Goal: Transaction & Acquisition: Purchase product/service

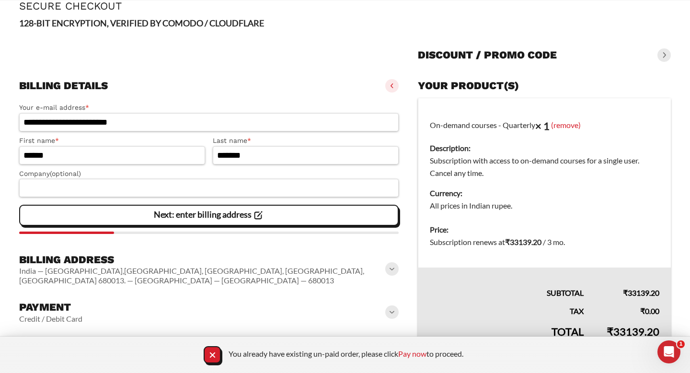
scroll to position [67, 0]
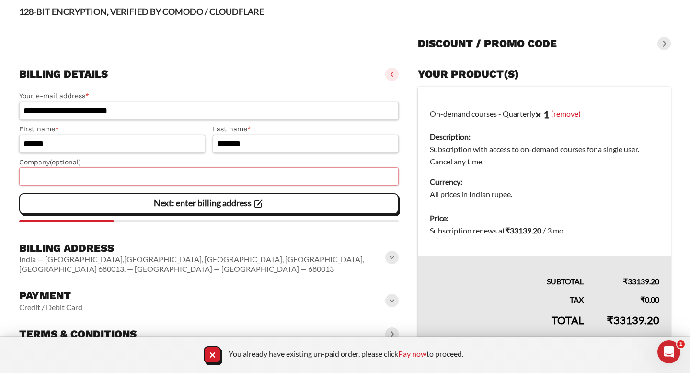
click at [197, 182] on input "Company (optional)" at bounding box center [208, 176] width 379 height 18
click at [421, 355] on link "Pay now" at bounding box center [412, 353] width 28 height 9
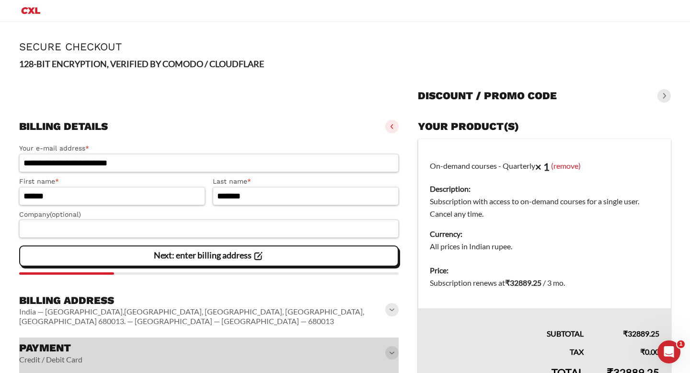
scroll to position [67, 0]
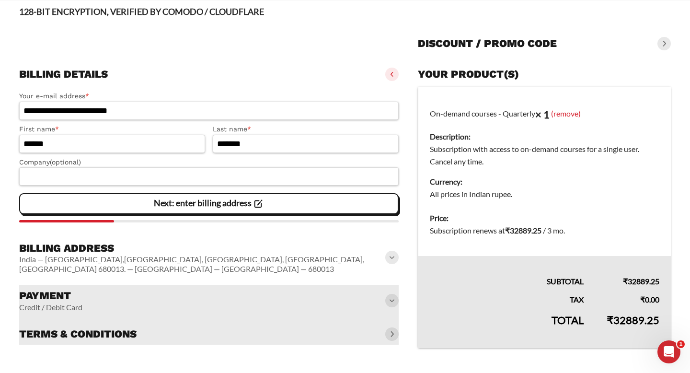
click at [285, 203] on div "Next: enter billing address" at bounding box center [208, 203] width 367 height 19
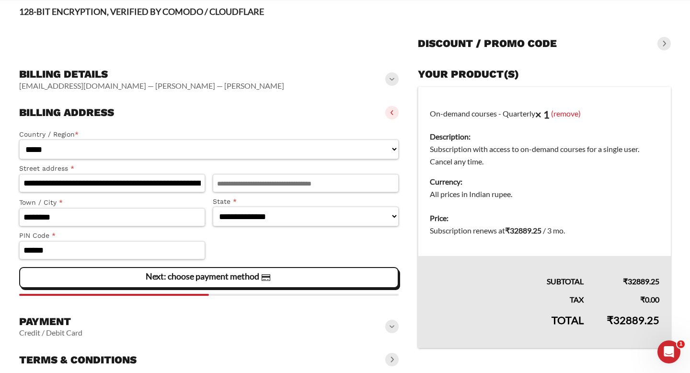
click at [212, 289] on div "**********" at bounding box center [208, 210] width 379 height 171
click at [0, 0] on slot "Next: choose payment method" at bounding box center [0, 0] width 0 height 0
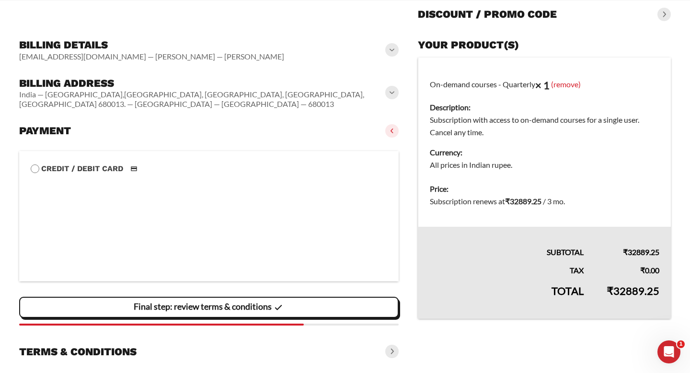
scroll to position [106, 0]
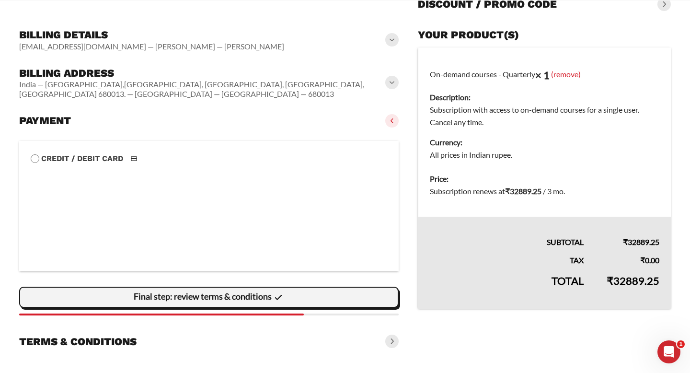
click at [0, 0] on slot "Final step: review terms & conditions" at bounding box center [0, 0] width 0 height 0
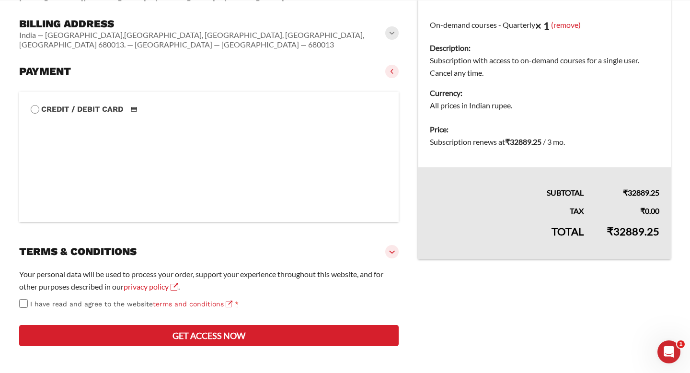
click at [60, 305] on span "I have read and agree to the website terms and conditions" at bounding box center [131, 304] width 202 height 8
click at [95, 331] on button "Get access now" at bounding box center [208, 335] width 379 height 21
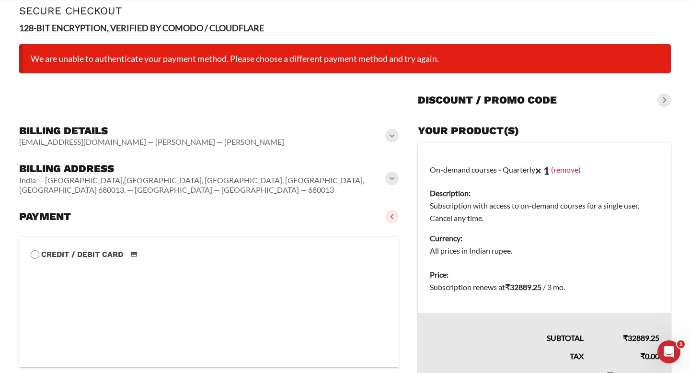
scroll to position [46, 0]
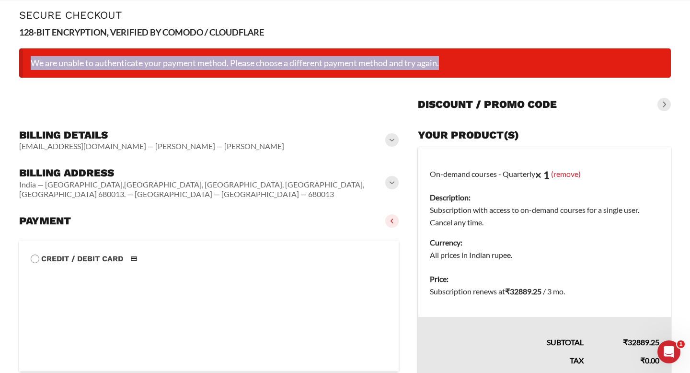
drag, startPoint x: 447, startPoint y: 67, endPoint x: 34, endPoint y: 64, distance: 413.4
click at [34, 64] on li "We are unable to authenticate your payment method. Please choose a different pa…" at bounding box center [344, 62] width 651 height 29
click at [470, 47] on div "**********" at bounding box center [344, 263] width 651 height 477
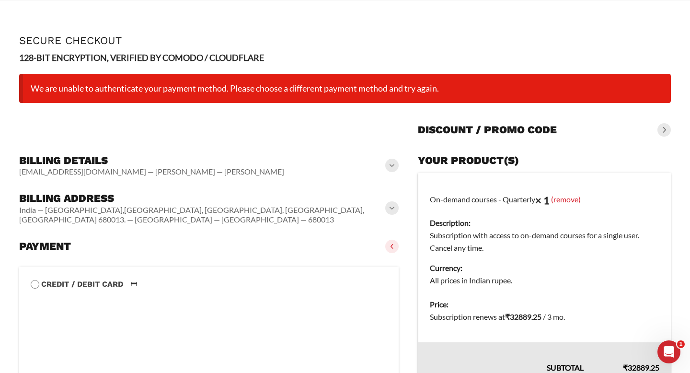
scroll to position [0, 0]
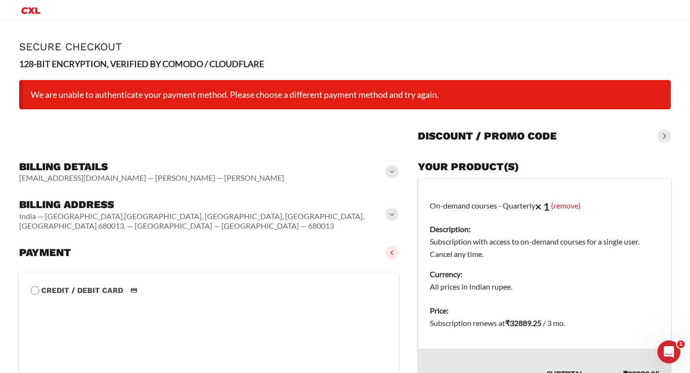
click at [445, 100] on li "We are unable to authenticate your payment method. Please choose a different pa…" at bounding box center [344, 94] width 651 height 29
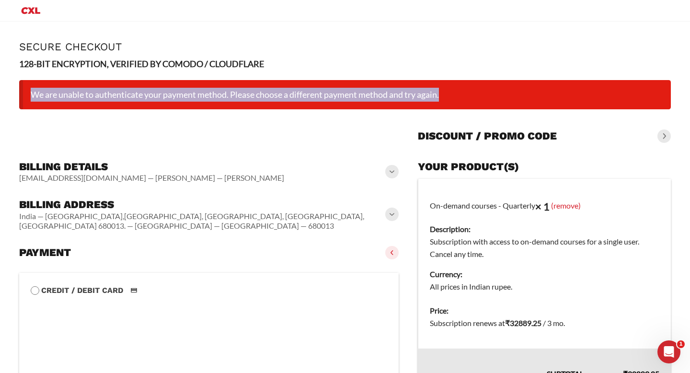
drag, startPoint x: 445, startPoint y: 96, endPoint x: 34, endPoint y: 90, distance: 410.5
click at [35, 89] on li "We are unable to authenticate your payment method. Please choose a different pa…" at bounding box center [344, 94] width 651 height 29
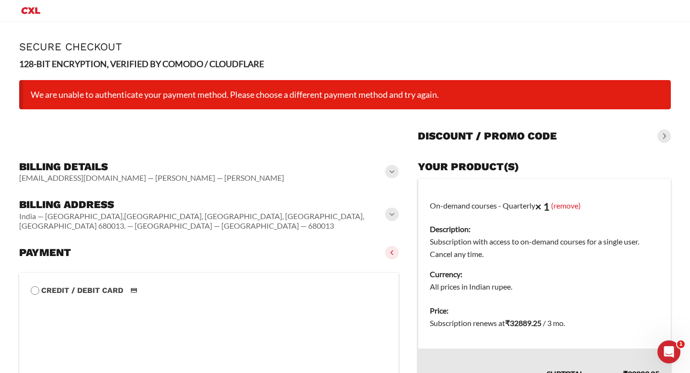
click at [31, 96] on li "We are unable to authenticate your payment method. Please choose a different pa…" at bounding box center [344, 94] width 651 height 29
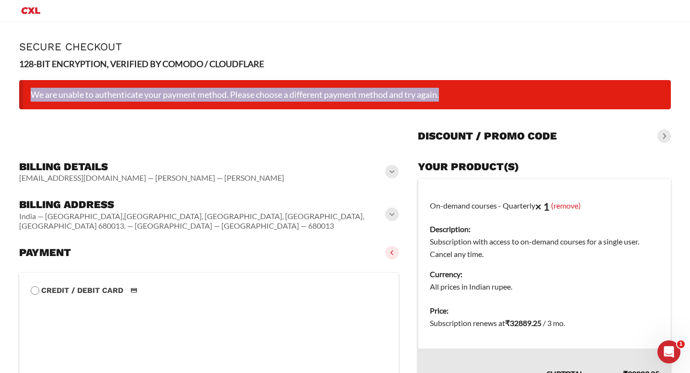
drag, startPoint x: 31, startPoint y: 96, endPoint x: 445, endPoint y: 91, distance: 413.4
click at [445, 91] on li "We are unable to authenticate your payment method. Please choose a different pa…" at bounding box center [344, 94] width 651 height 29
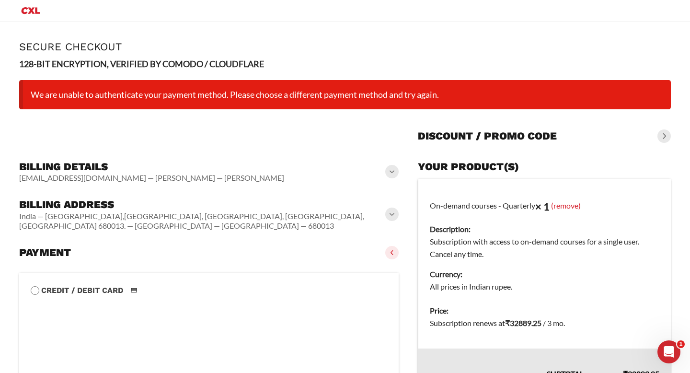
click at [439, 103] on li "We are unable to authenticate your payment method. Please choose a different pa…" at bounding box center [344, 94] width 651 height 29
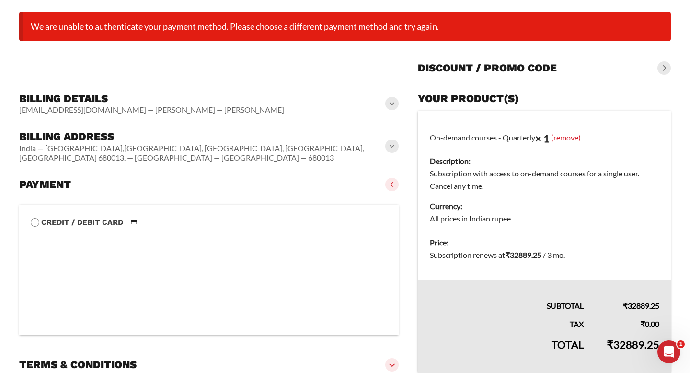
scroll to position [86, 0]
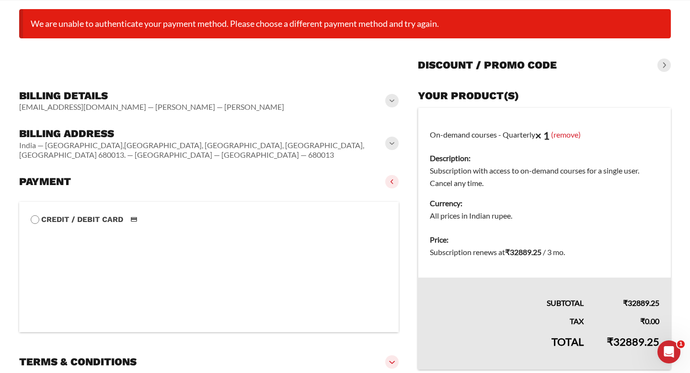
click at [397, 142] on span at bounding box center [391, 143] width 13 height 13
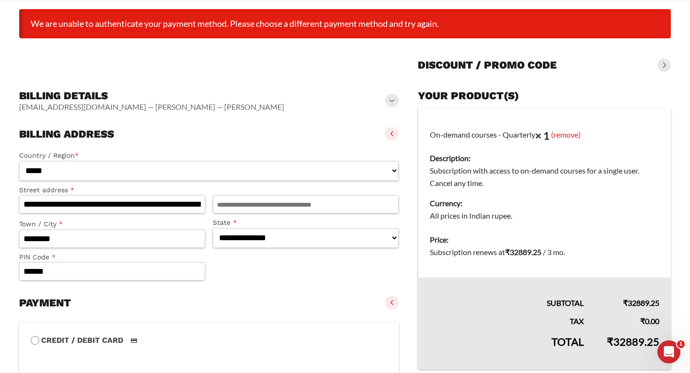
click at [395, 142] on div "Billing address India — Sobha Silver Estate,Attore School Rd, Kottekkad, Attore…" at bounding box center [208, 133] width 379 height 21
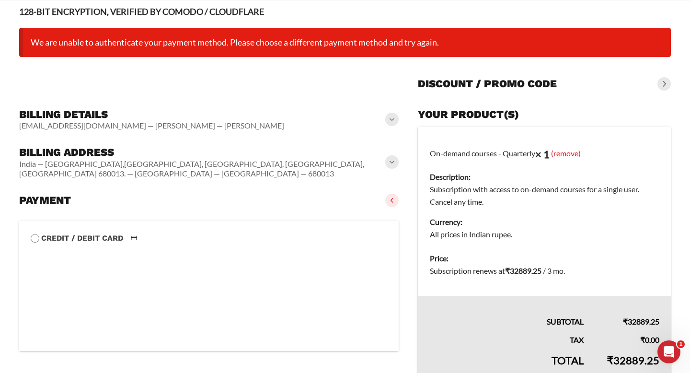
scroll to position [126, 0]
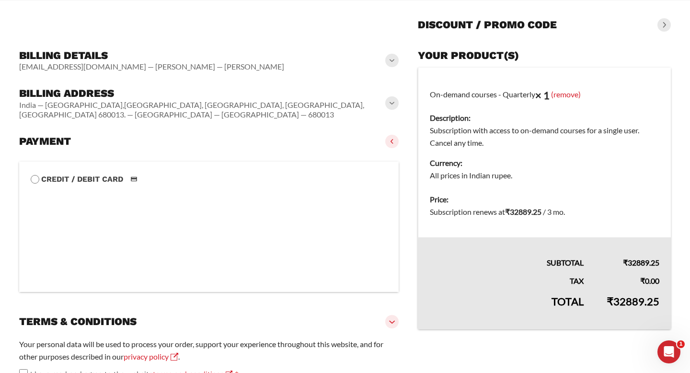
click at [133, 180] on img at bounding box center [134, 178] width 18 height 11
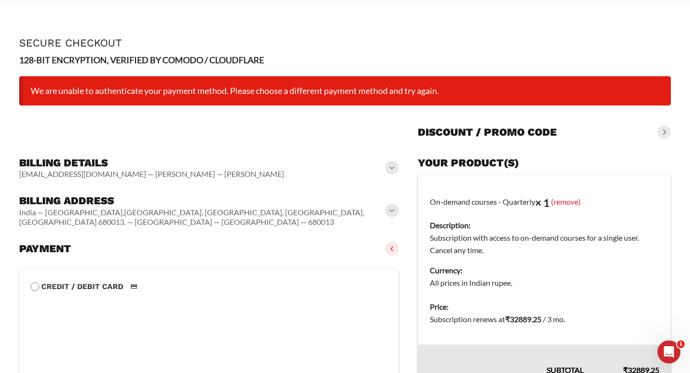
scroll to position [0, 0]
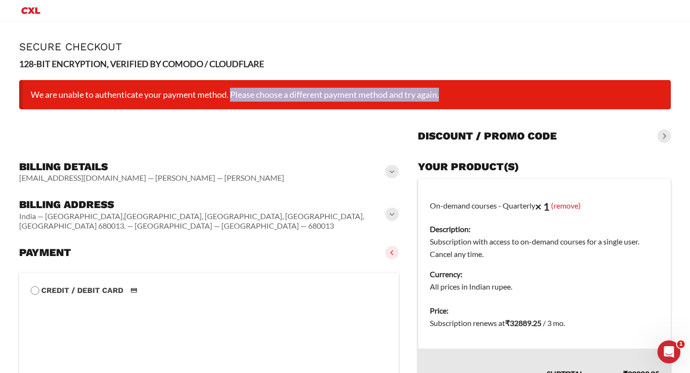
drag, startPoint x: 445, startPoint y: 96, endPoint x: 233, endPoint y: 97, distance: 212.2
click at [233, 97] on li "We are unable to authenticate your payment method. Please choose a different pa…" at bounding box center [344, 94] width 651 height 29
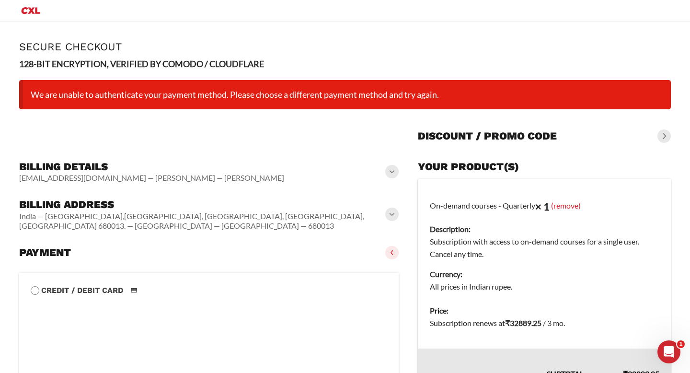
click at [233, 97] on li "We are unable to authenticate your payment method. Please choose a different pa…" at bounding box center [344, 94] width 651 height 29
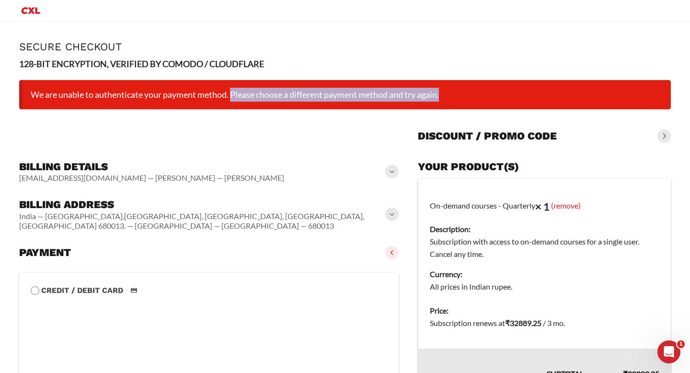
drag, startPoint x: 233, startPoint y: 97, endPoint x: 406, endPoint y: 105, distance: 173.6
click at [406, 105] on li "We are unable to authenticate your payment method. Please choose a different pa…" at bounding box center [344, 94] width 651 height 29
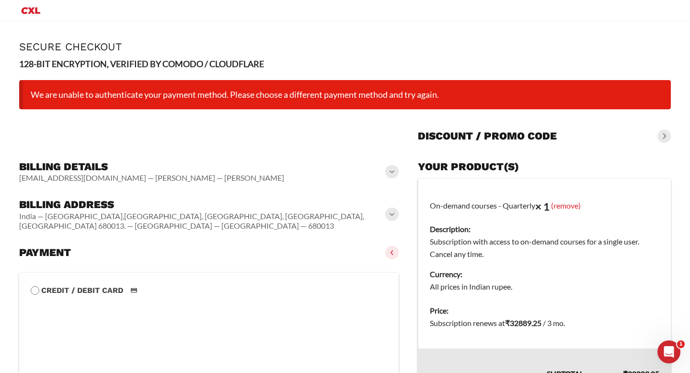
click at [444, 97] on li "We are unable to authenticate your payment method. Please choose a different pa…" at bounding box center [344, 94] width 651 height 29
click at [445, 96] on li "We are unable to authenticate your payment method. Please choose a different pa…" at bounding box center [344, 94] width 651 height 29
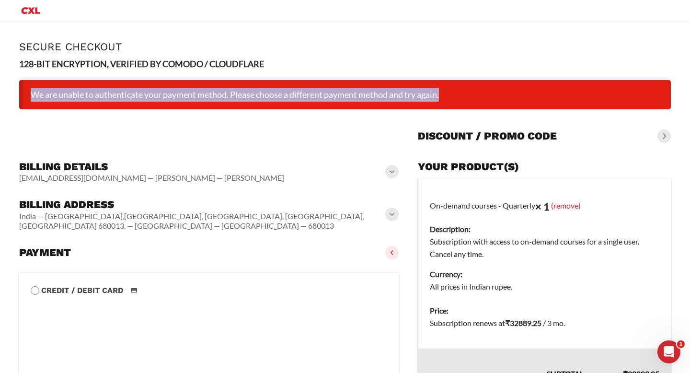
drag, startPoint x: 443, startPoint y: 96, endPoint x: 30, endPoint y: 91, distance: 413.4
click at [30, 91] on li "We are unable to authenticate your payment method. Please choose a different pa…" at bounding box center [344, 94] width 651 height 29
click at [29, 93] on li "We are unable to authenticate your payment method. Please choose a different pa…" at bounding box center [344, 94] width 651 height 29
drag, startPoint x: 31, startPoint y: 94, endPoint x: 447, endPoint y: 107, distance: 416.0
click at [447, 107] on li "We are unable to authenticate your payment method. Please choose a different pa…" at bounding box center [344, 94] width 651 height 29
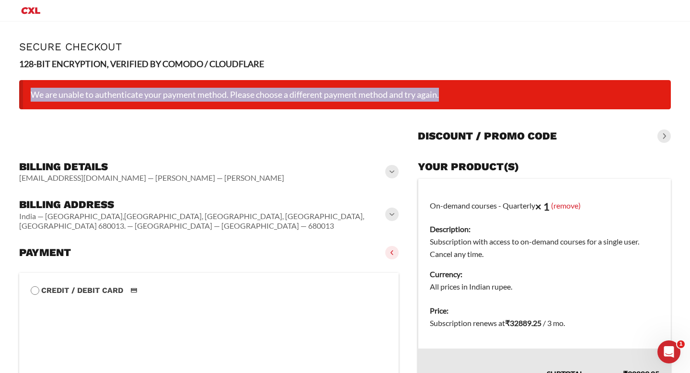
click at [445, 100] on li "We are unable to authenticate your payment method. Please choose a different pa…" at bounding box center [344, 94] width 651 height 29
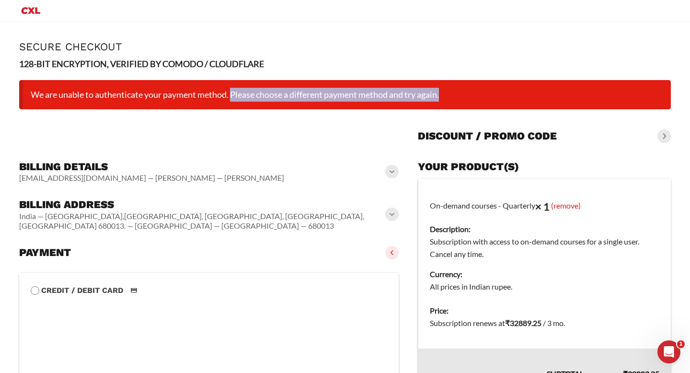
drag, startPoint x: 444, startPoint y: 97, endPoint x: 235, endPoint y: 97, distance: 208.8
click at [235, 97] on li "We are unable to authenticate your payment method. Please choose a different pa…" at bounding box center [344, 94] width 651 height 29
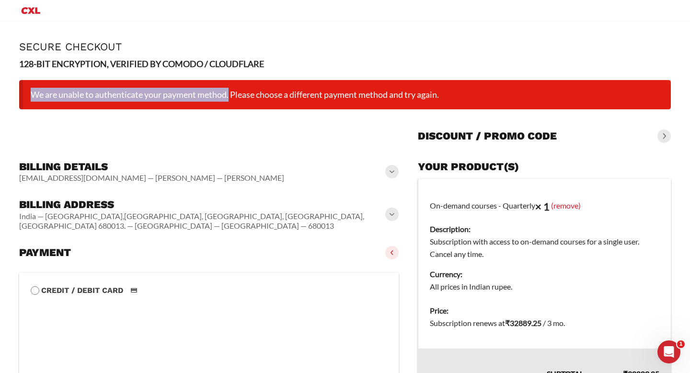
drag, startPoint x: 31, startPoint y: 95, endPoint x: 230, endPoint y: 99, distance: 199.8
click at [230, 99] on li "We are unable to authenticate your payment method. Please choose a different pa…" at bounding box center [344, 94] width 651 height 29
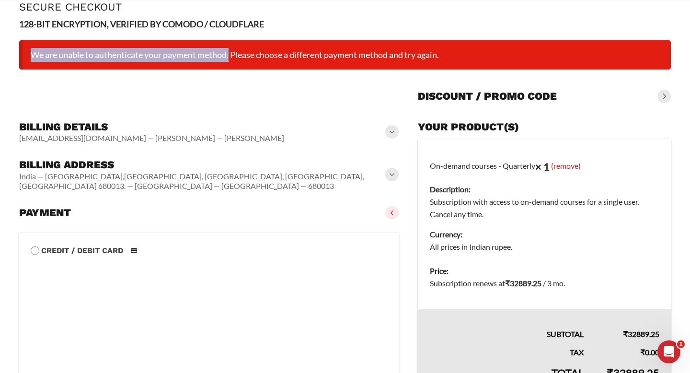
scroll to position [55, 0]
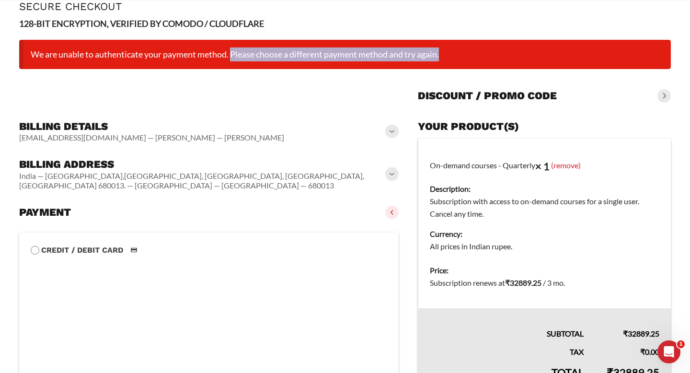
drag, startPoint x: 233, startPoint y: 56, endPoint x: 428, endPoint y: 63, distance: 195.6
click at [428, 63] on li "We are unable to authenticate your payment method. Please choose a different pa…" at bounding box center [344, 54] width 651 height 29
click at [438, 59] on li "We are unable to authenticate your payment method. Please choose a different pa…" at bounding box center [344, 54] width 651 height 29
drag, startPoint x: 445, startPoint y: 57, endPoint x: 233, endPoint y: 57, distance: 211.2
click at [233, 57] on li "We are unable to authenticate your payment method. Please choose a different pa…" at bounding box center [344, 54] width 651 height 29
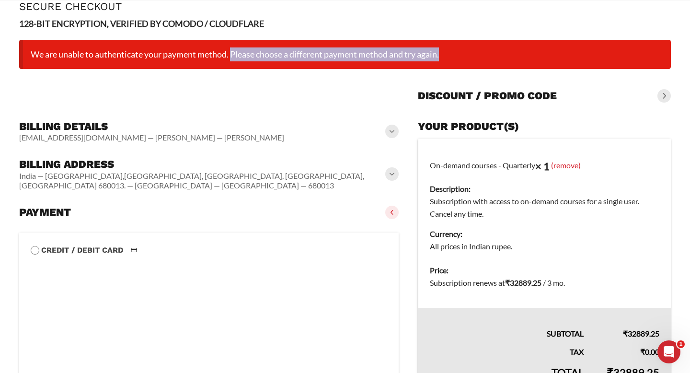
click at [232, 55] on li "We are unable to authenticate your payment method. Please choose a different pa…" at bounding box center [344, 54] width 651 height 29
drag, startPoint x: 230, startPoint y: 55, endPoint x: 454, endPoint y: 71, distance: 223.8
click at [454, 71] on div "**********" at bounding box center [344, 324] width 651 height 569
click at [445, 56] on li "We are unable to authenticate your payment method. Please choose a different pa…" at bounding box center [344, 54] width 651 height 29
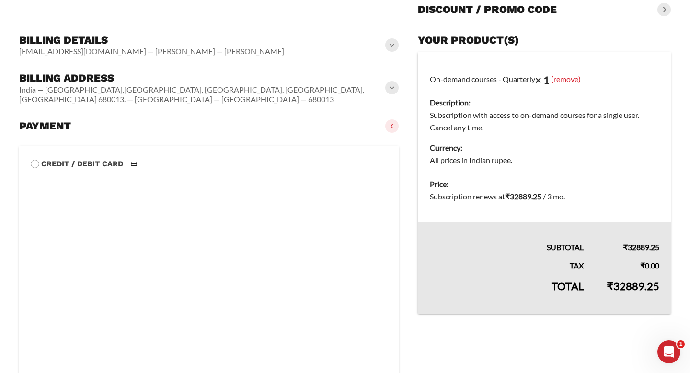
scroll to position [127, 0]
